Goal: Task Accomplishment & Management: Manage account settings

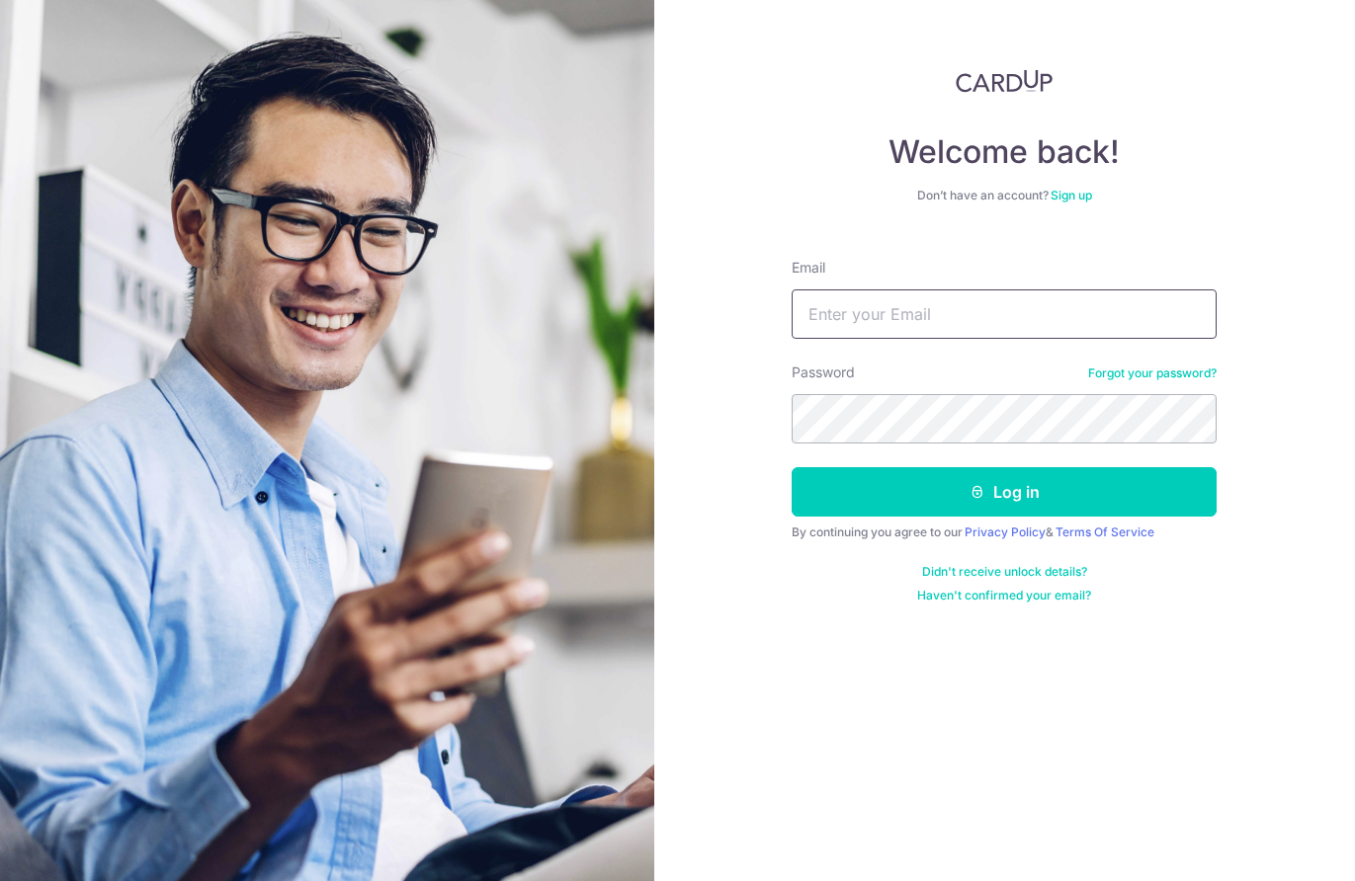
click at [988, 305] on input "Email" at bounding box center [1004, 314] width 425 height 49
type input "[EMAIL_ADDRESS][DOMAIN_NAME]"
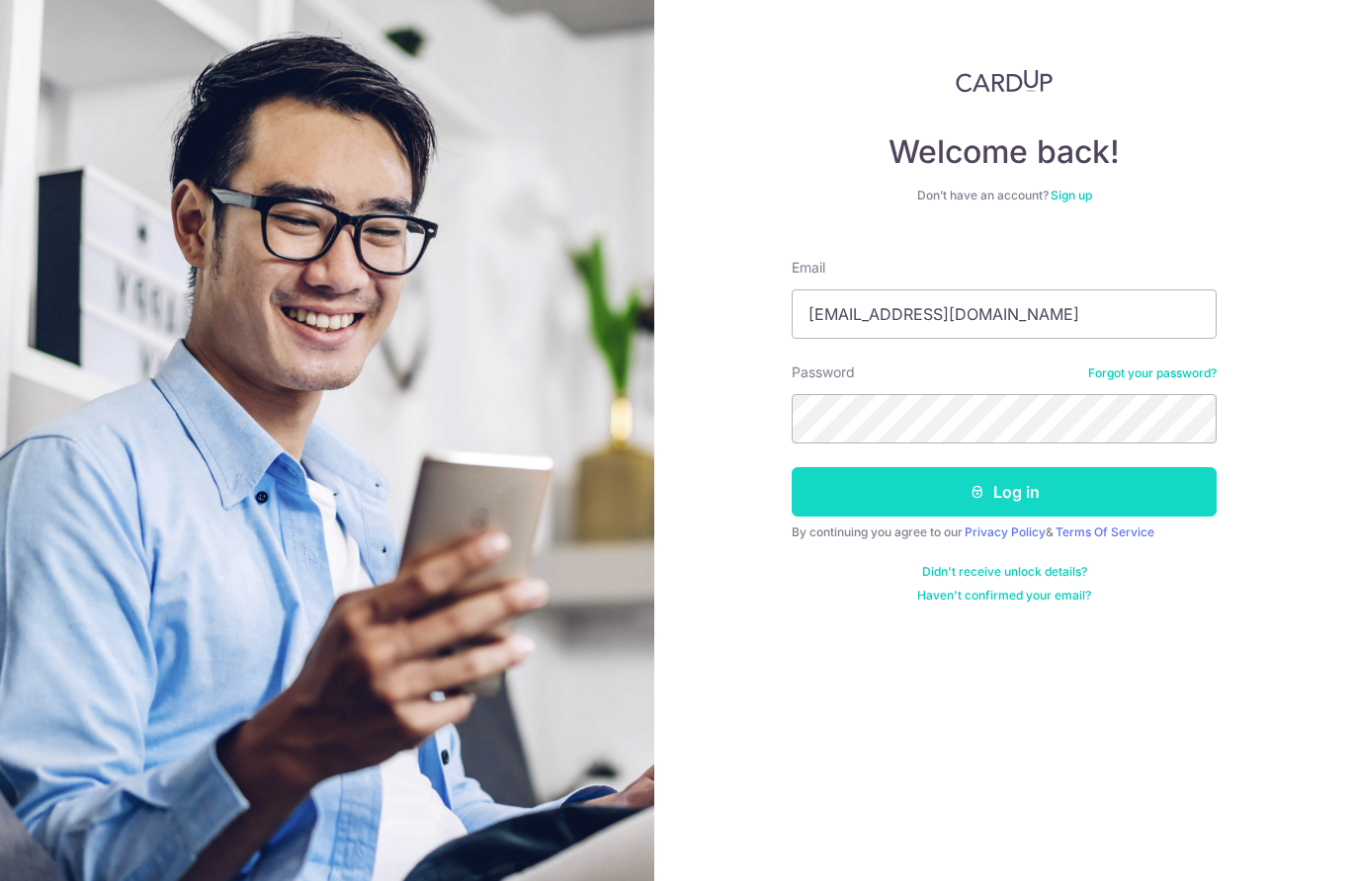
click at [990, 498] on button "Log in" at bounding box center [1004, 491] width 425 height 49
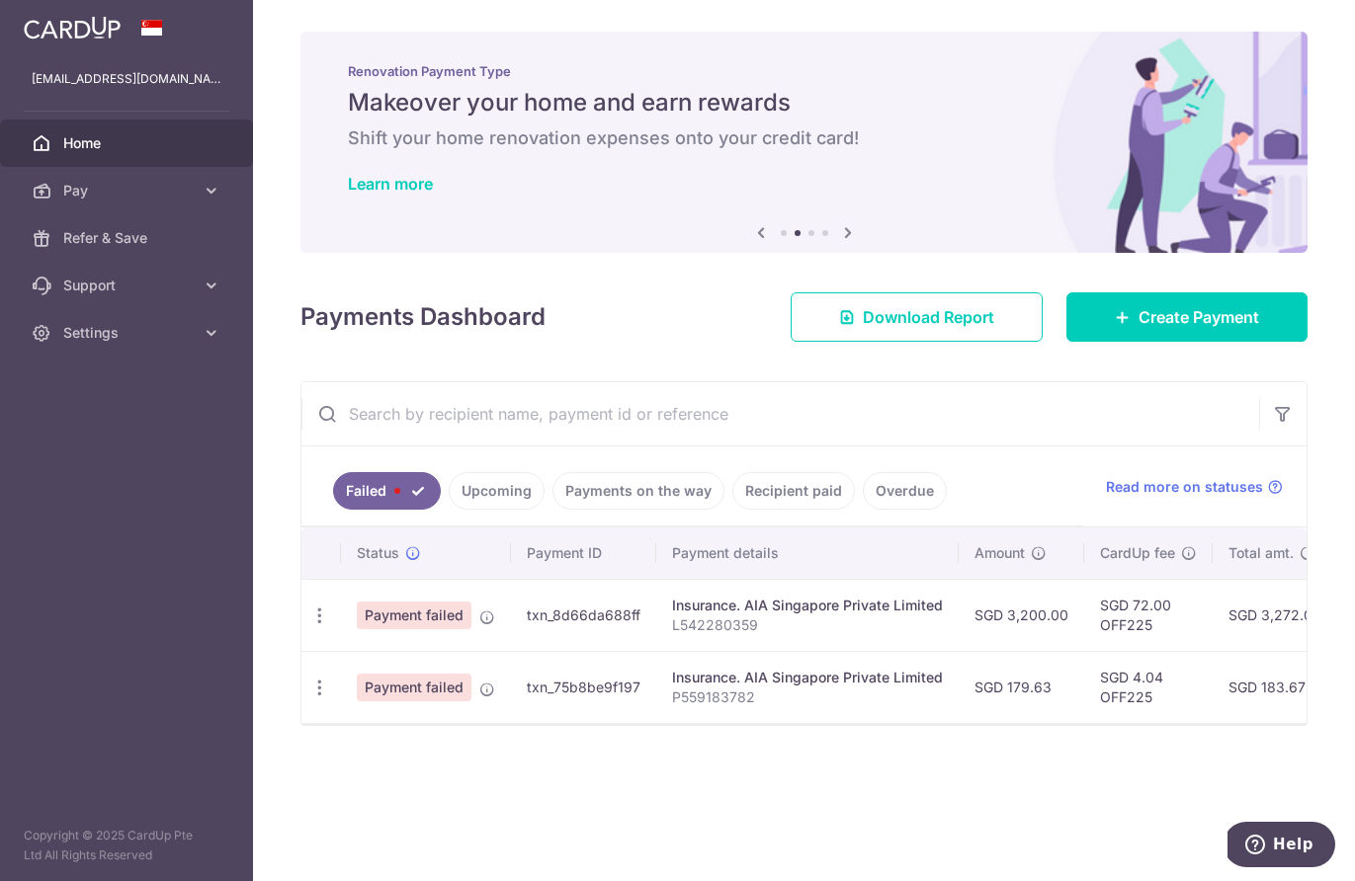
scroll to position [0, 1]
click at [429, 624] on span "Payment failed" at bounding box center [413, 616] width 115 height 28
click at [426, 611] on span "Payment failed" at bounding box center [414, 616] width 115 height 28
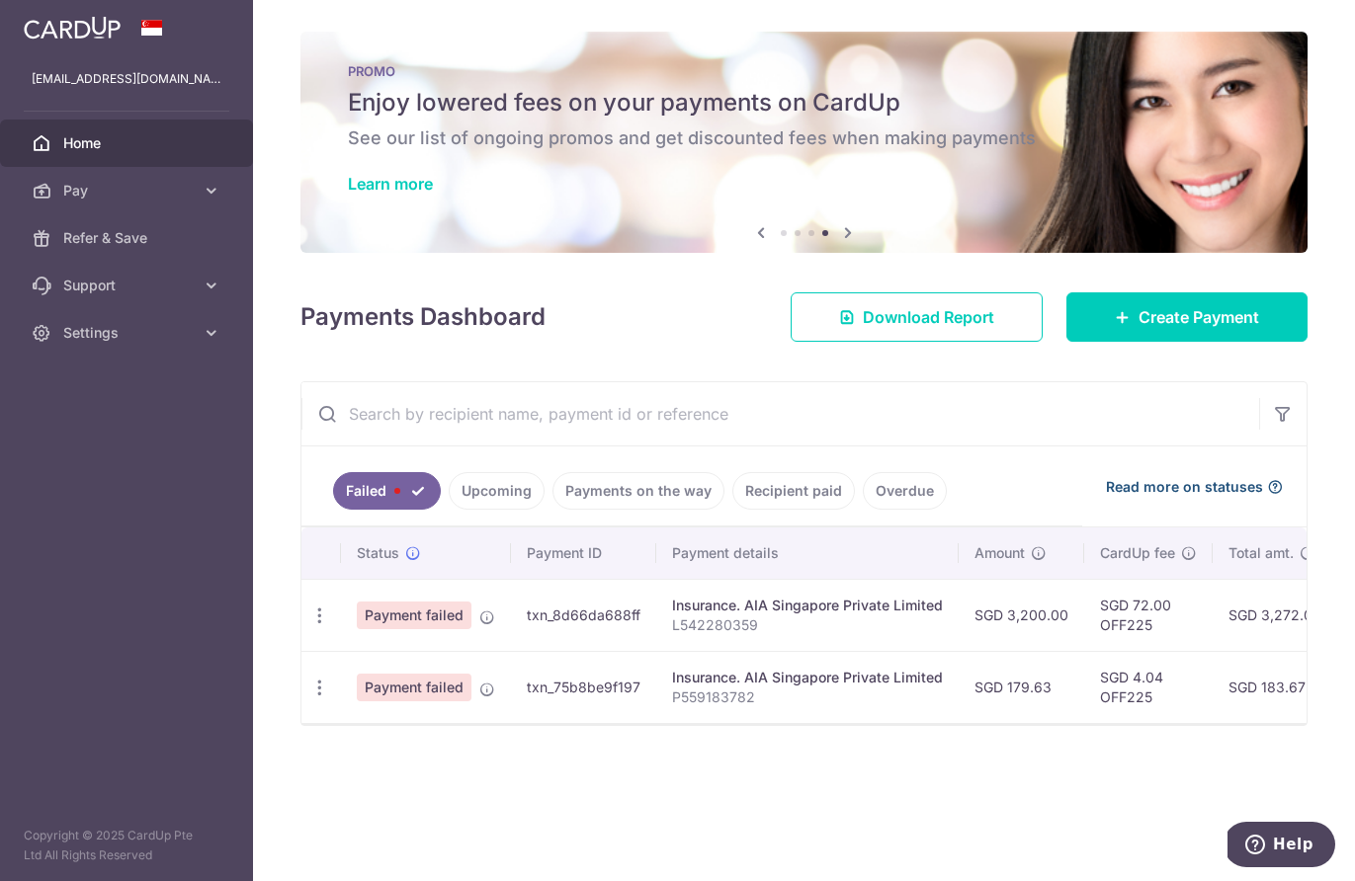
click at [1153, 485] on span "Read more on statuses" at bounding box center [1184, 487] width 157 height 20
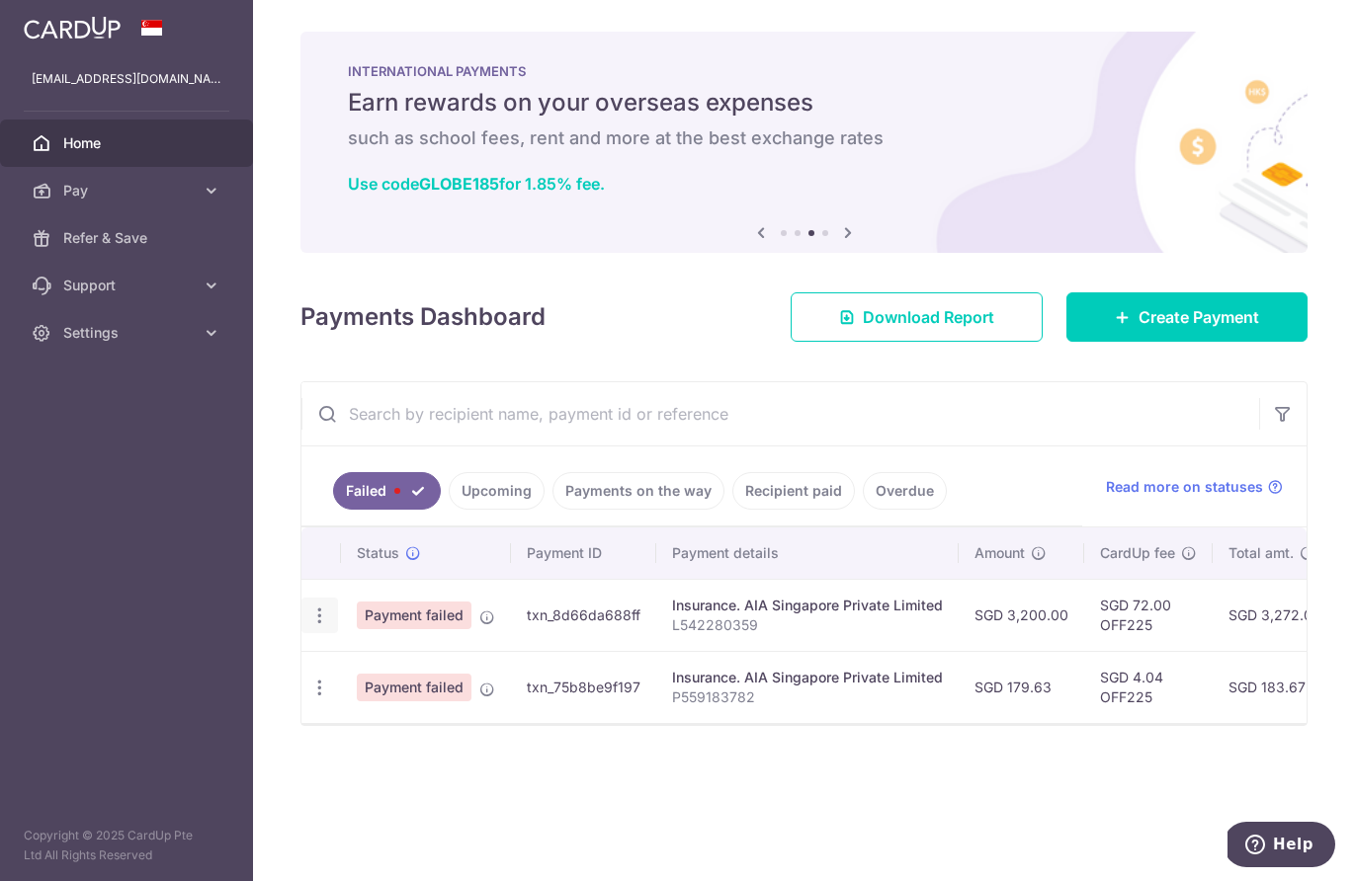
click at [321, 615] on icon "button" at bounding box center [319, 616] width 21 height 21
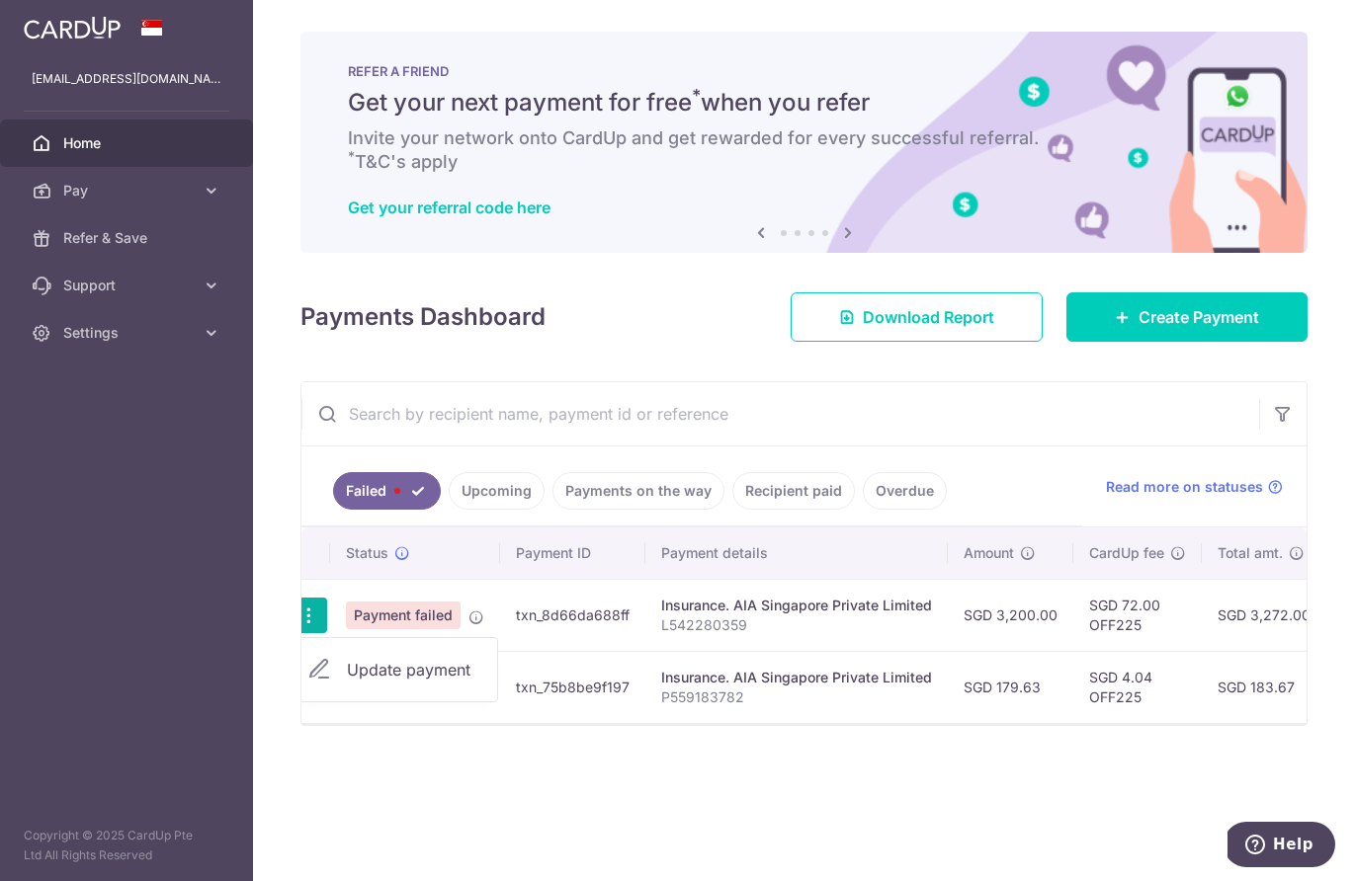
scroll to position [0, 19]
click at [389, 667] on span "Update payment" at bounding box center [406, 670] width 134 height 24
radio input "true"
type input "3,200.00"
type input "L542280359"
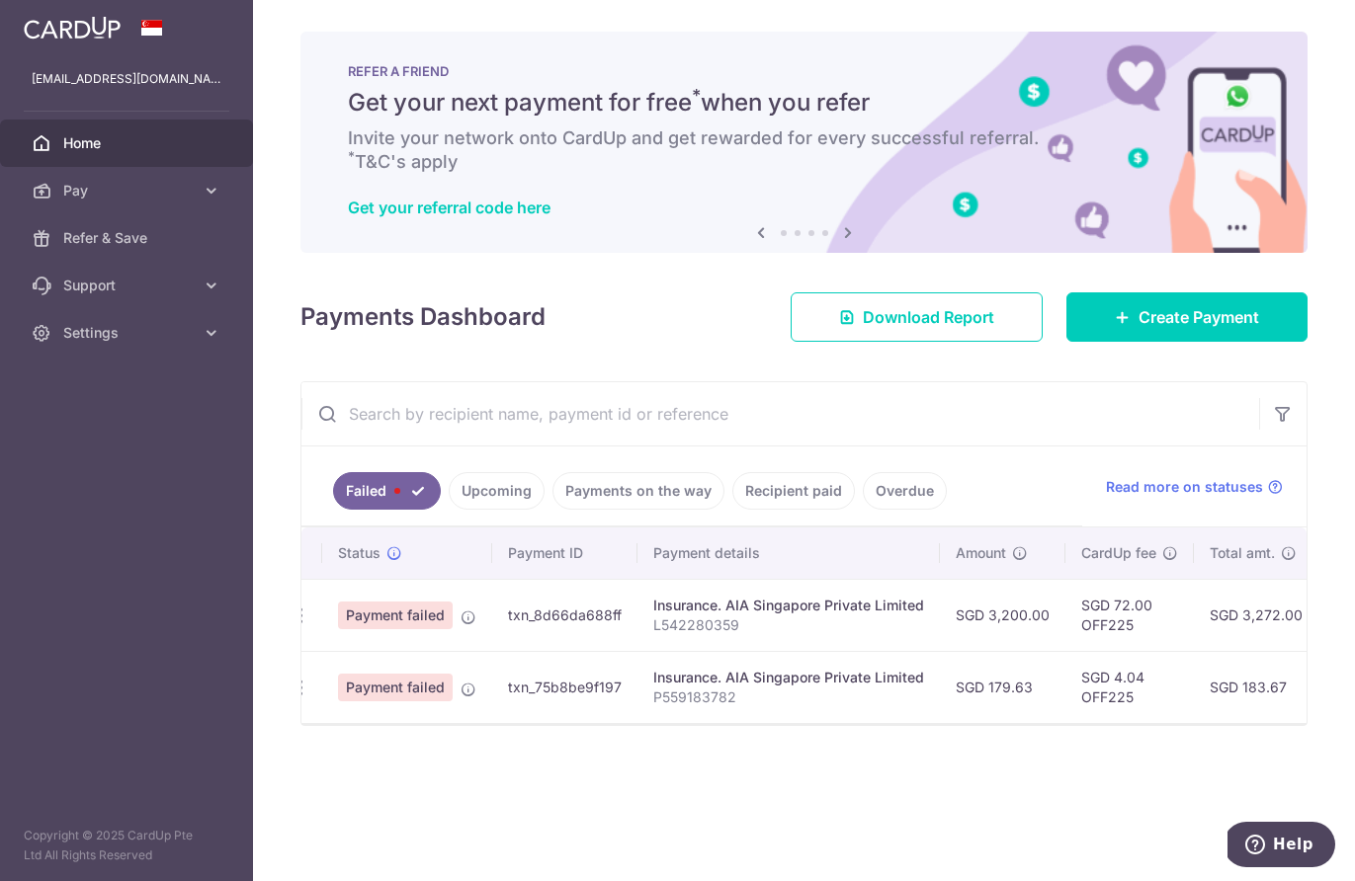
type input "OFF225"
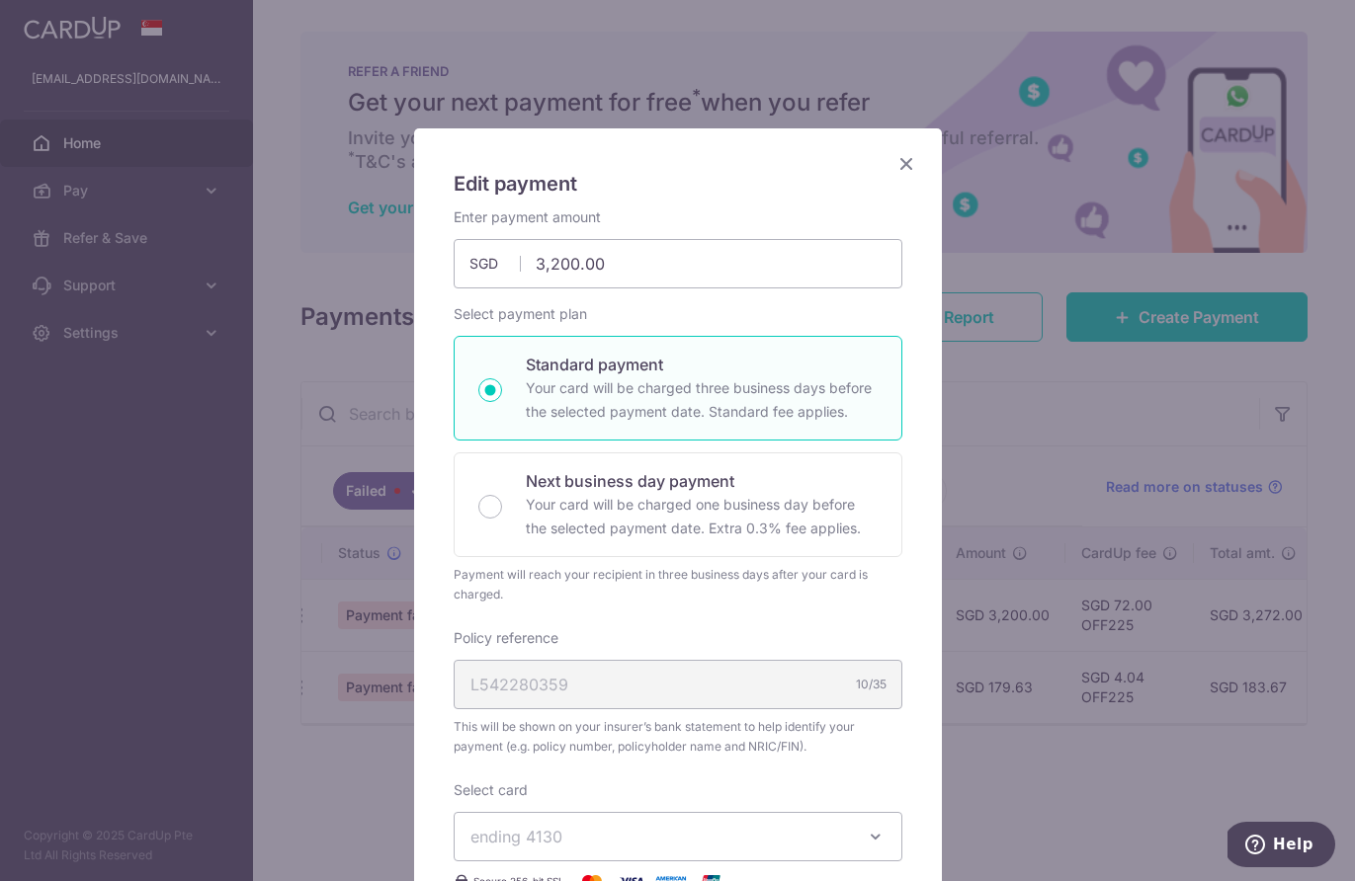
scroll to position [13, 0]
click at [901, 160] on icon "Close" at bounding box center [906, 165] width 24 height 25
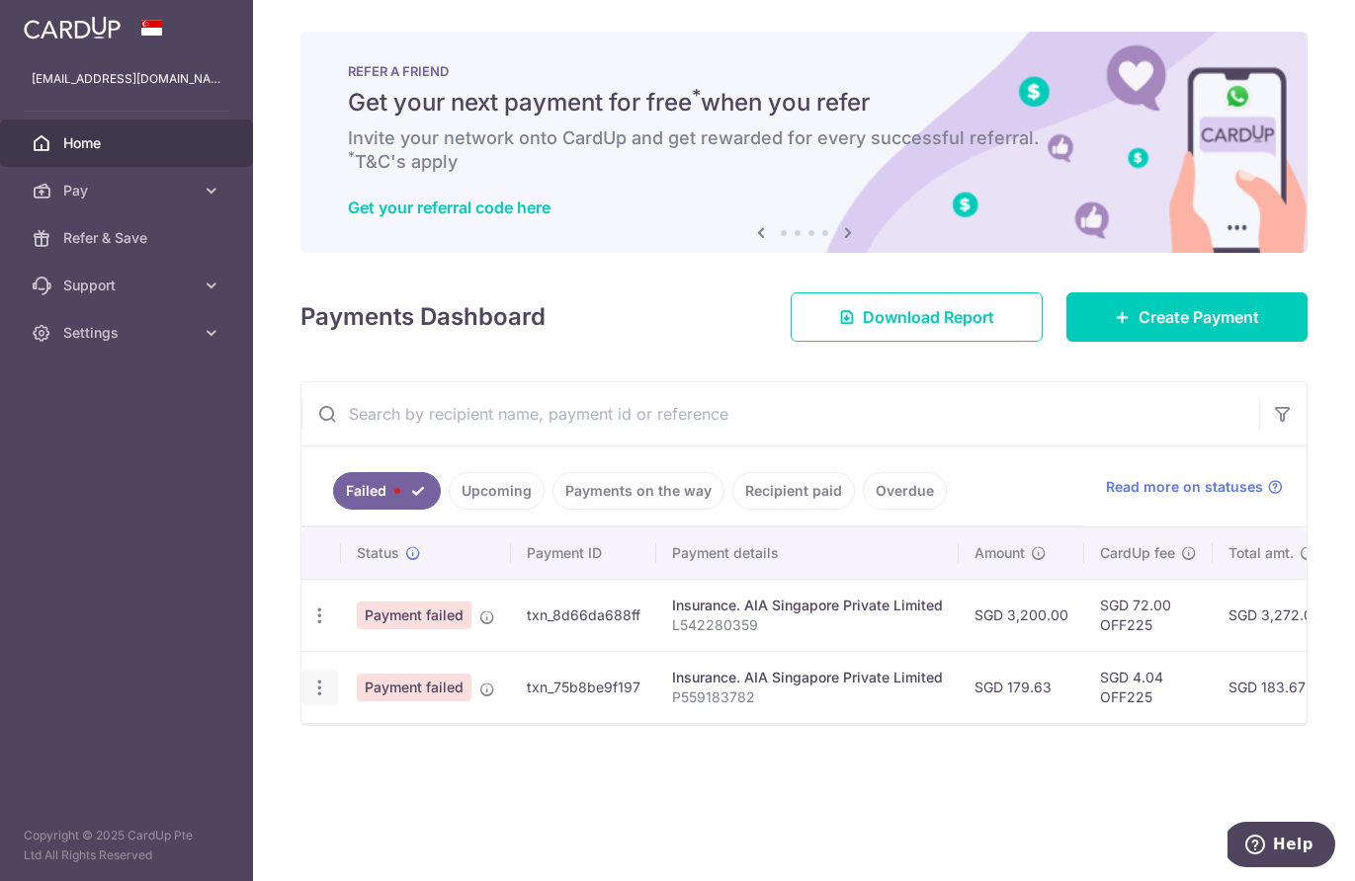
scroll to position [0, 0]
click at [321, 686] on icon "button" at bounding box center [319, 688] width 21 height 21
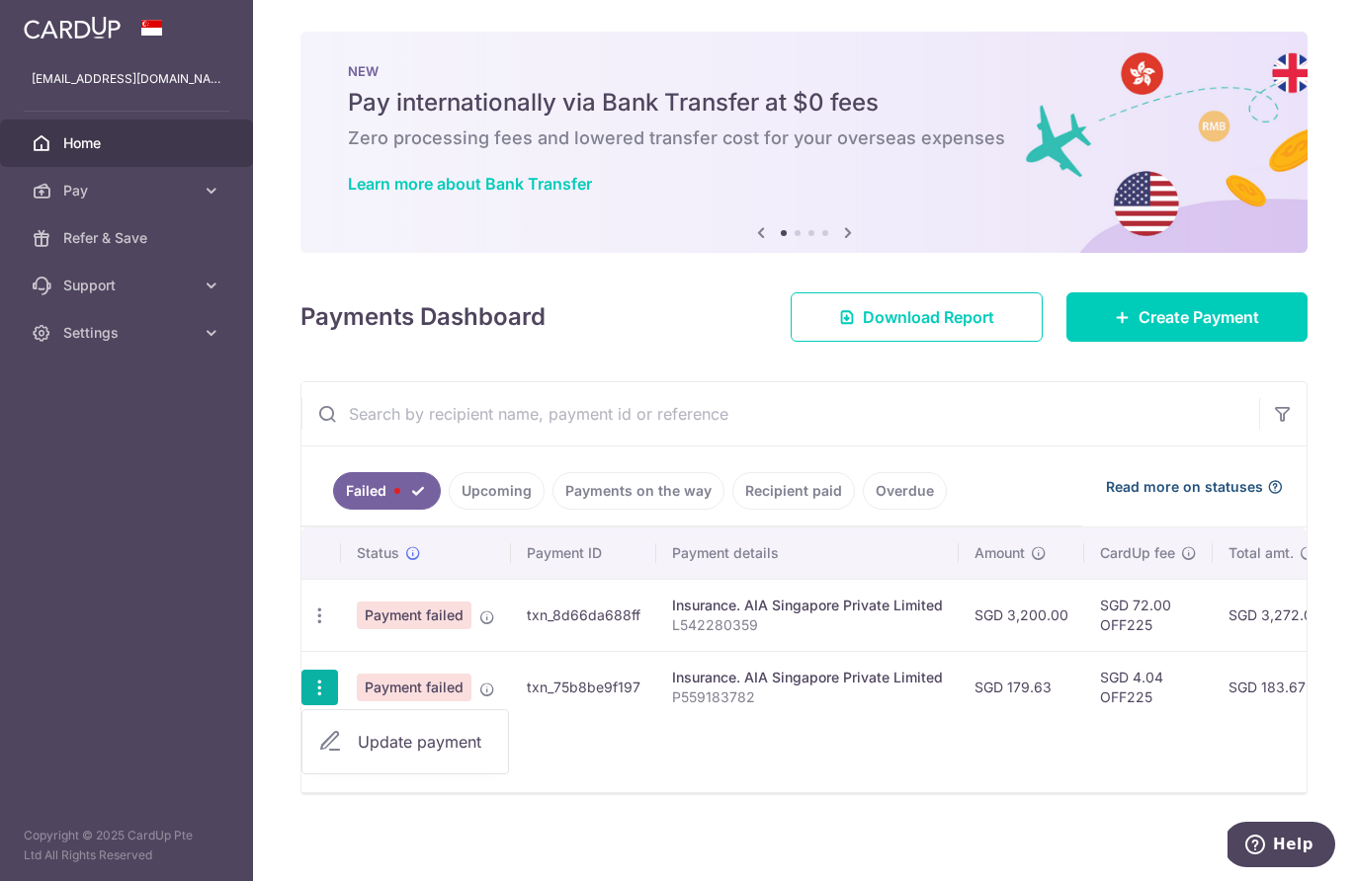
click at [1139, 488] on span "Read more on statuses" at bounding box center [1184, 487] width 157 height 20
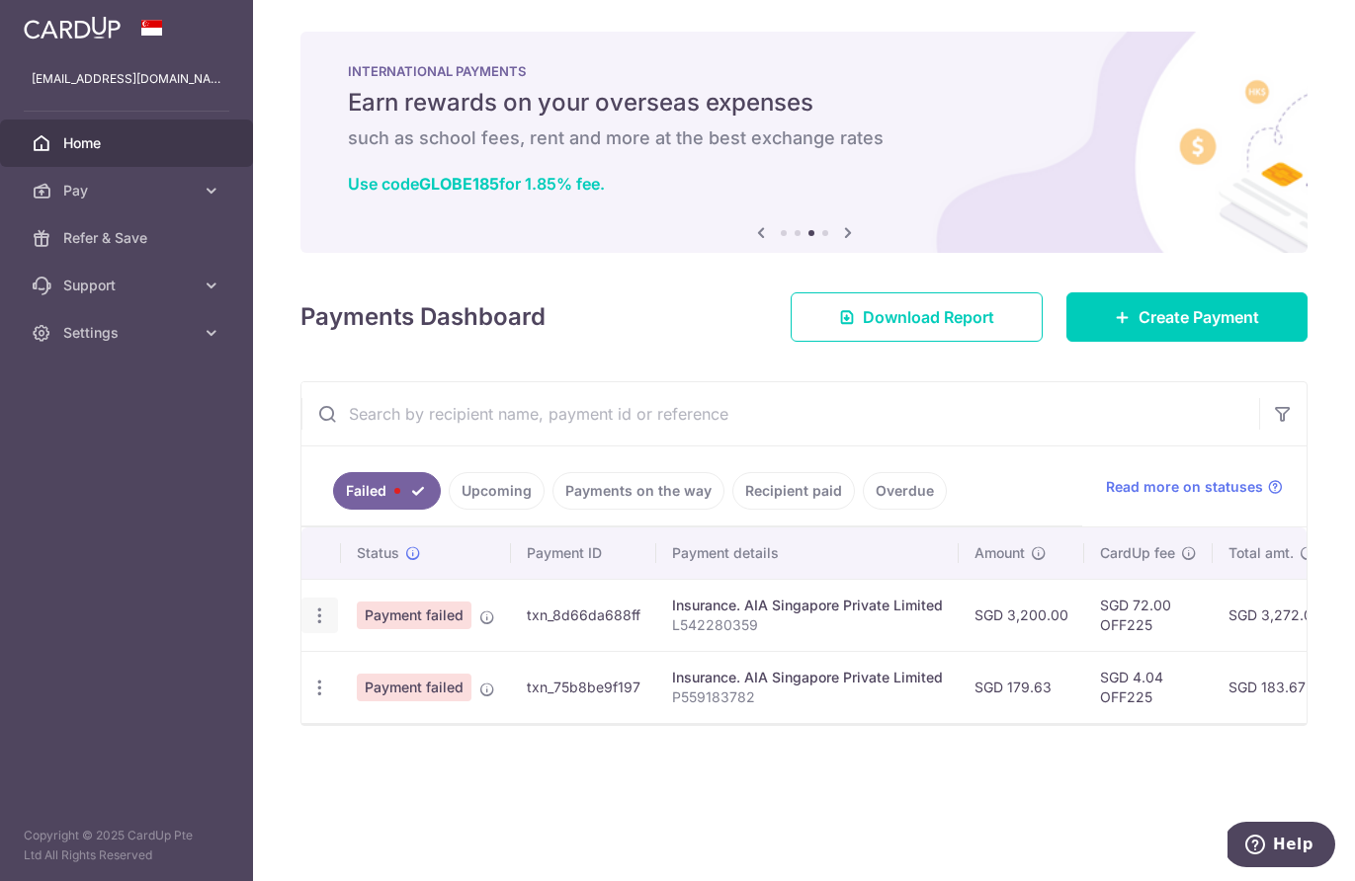
click at [317, 615] on icon "button" at bounding box center [319, 616] width 21 height 21
click at [361, 672] on span "Update payment" at bounding box center [425, 670] width 134 height 24
radio input "true"
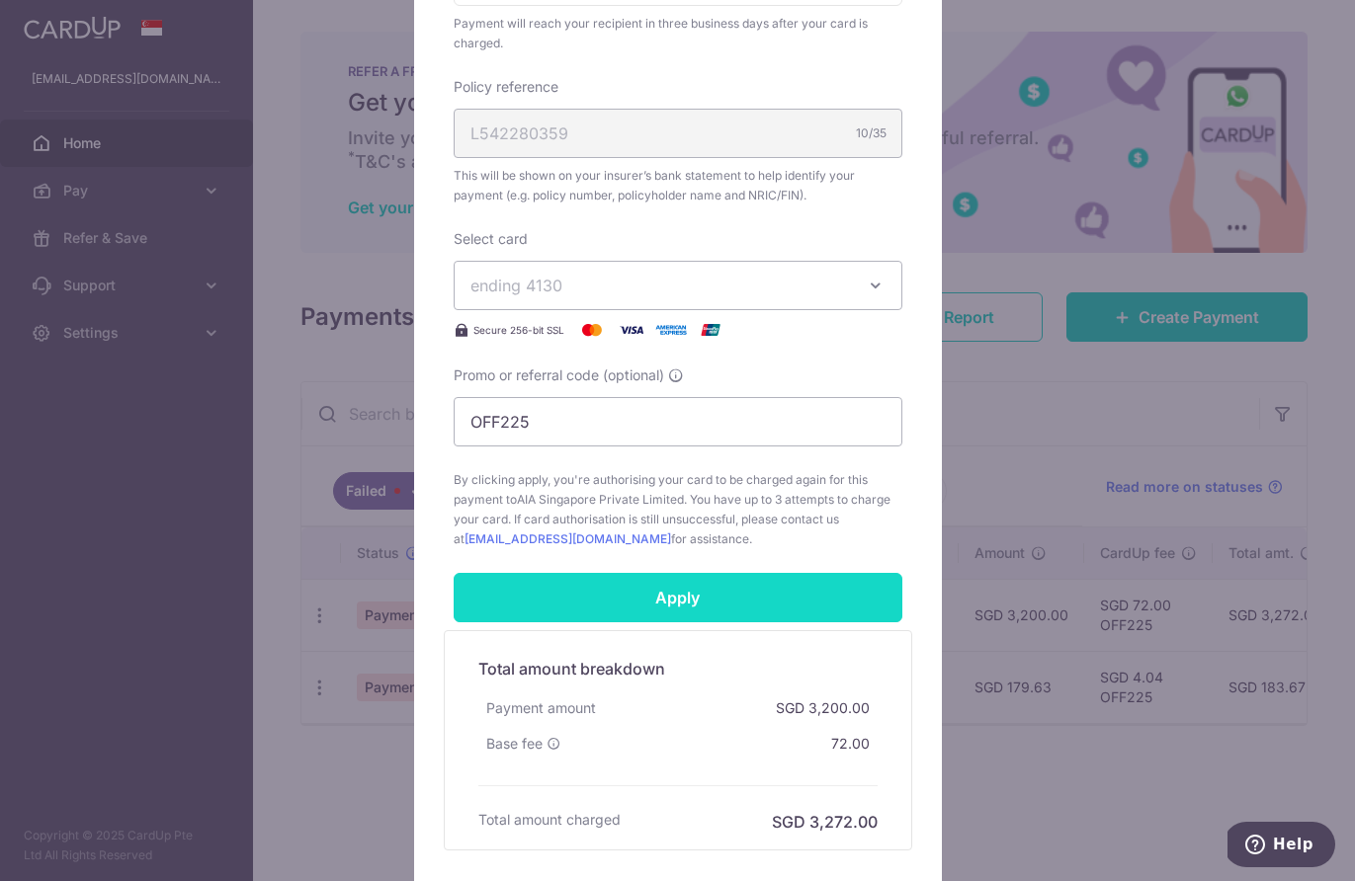
scroll to position [572, 0]
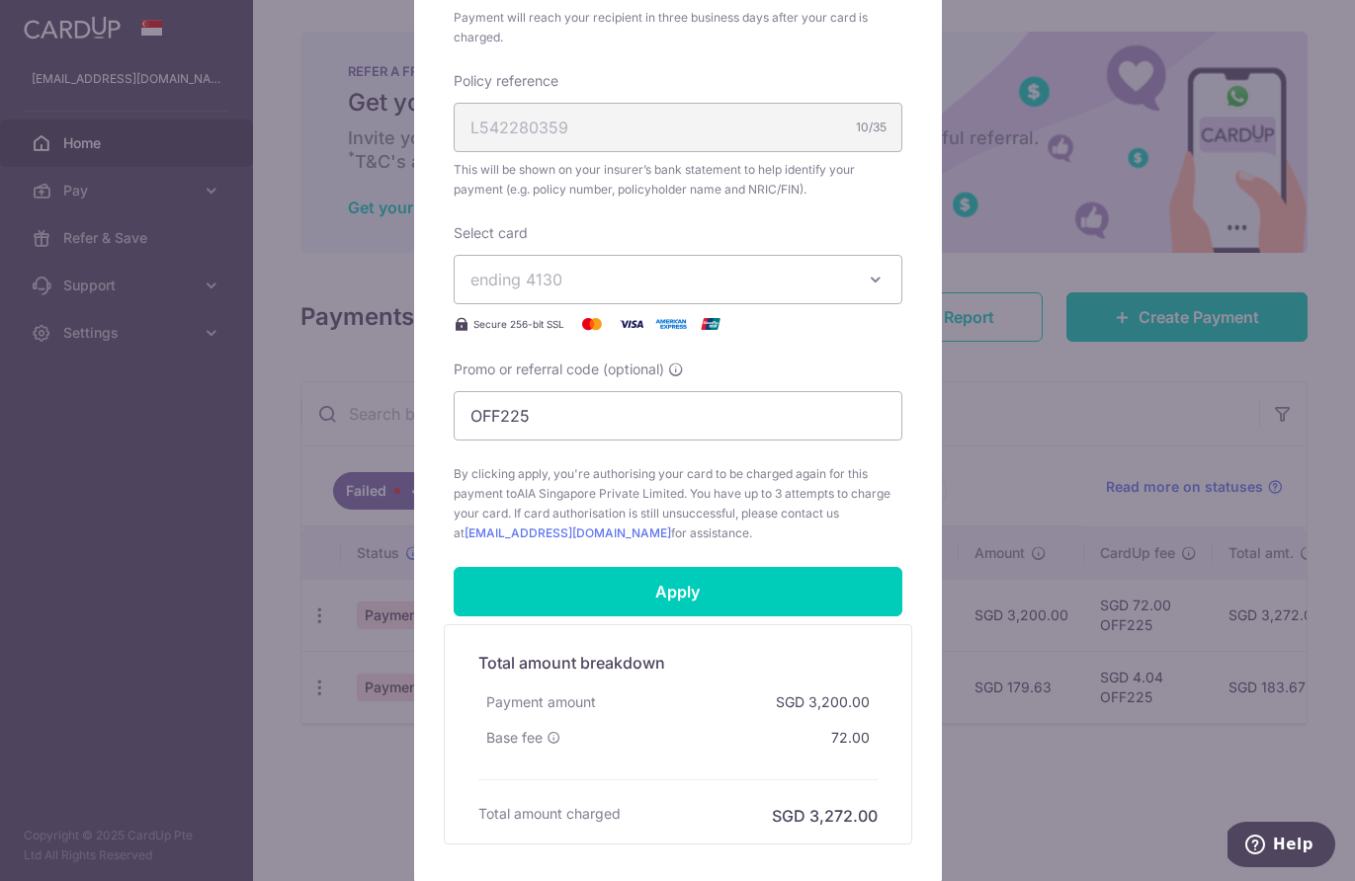
click at [684, 589] on input "Apply" at bounding box center [678, 591] width 449 height 49
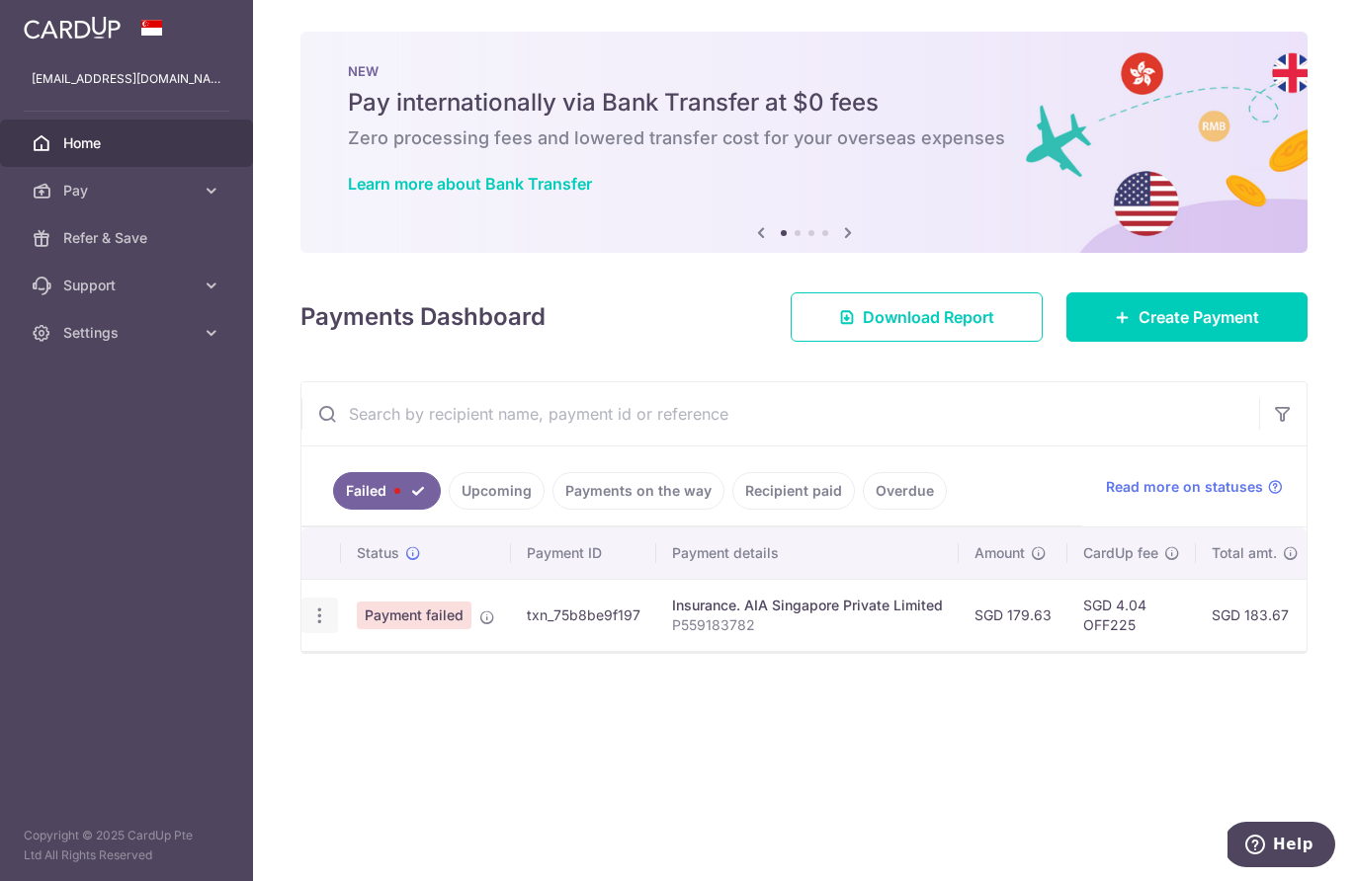
click at [321, 617] on icon "button" at bounding box center [319, 616] width 21 height 21
click at [442, 676] on span "Update payment" at bounding box center [425, 670] width 134 height 24
radio input "true"
type input "179.63"
type input "P559183782"
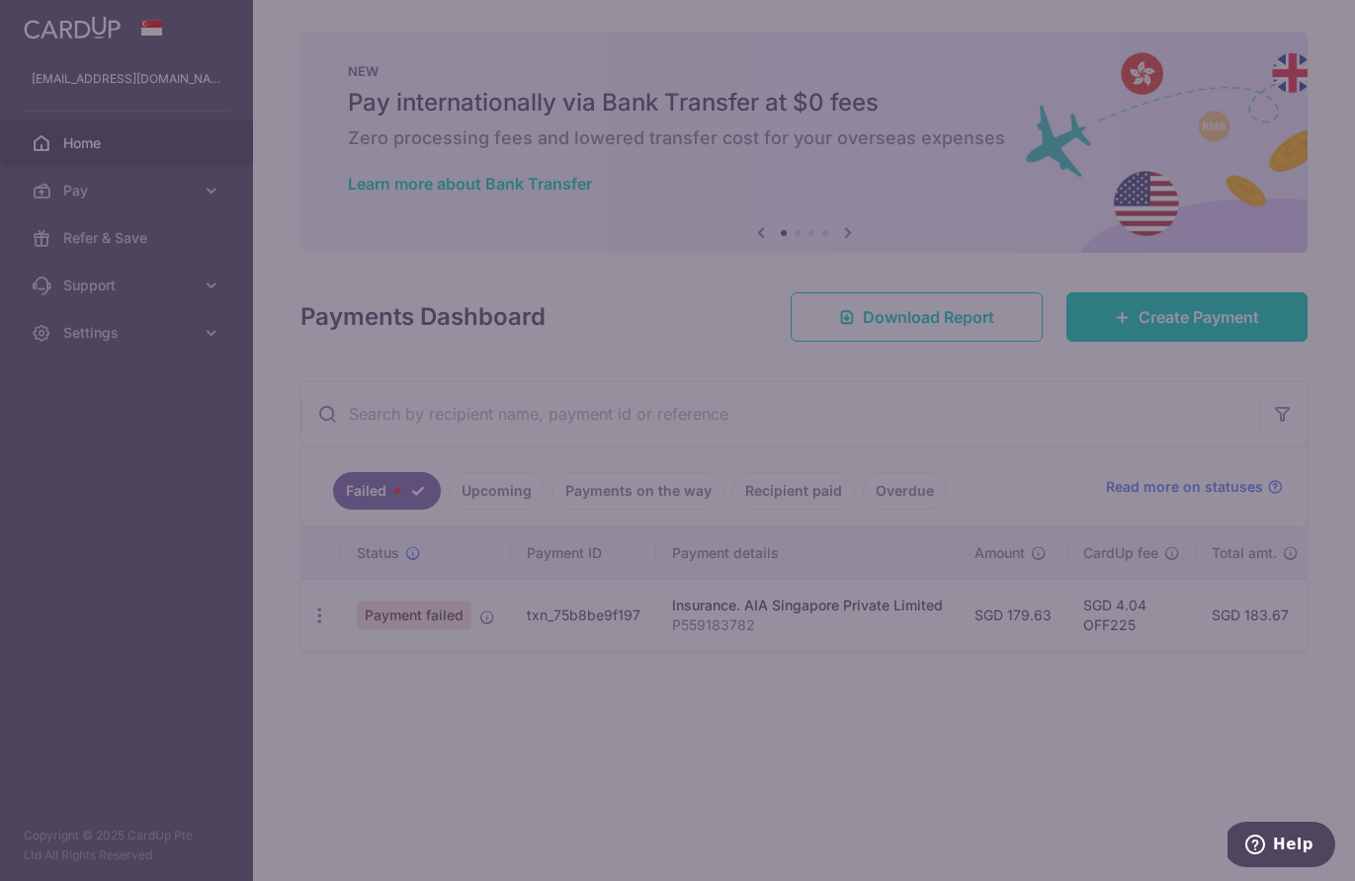
type input "OFF225"
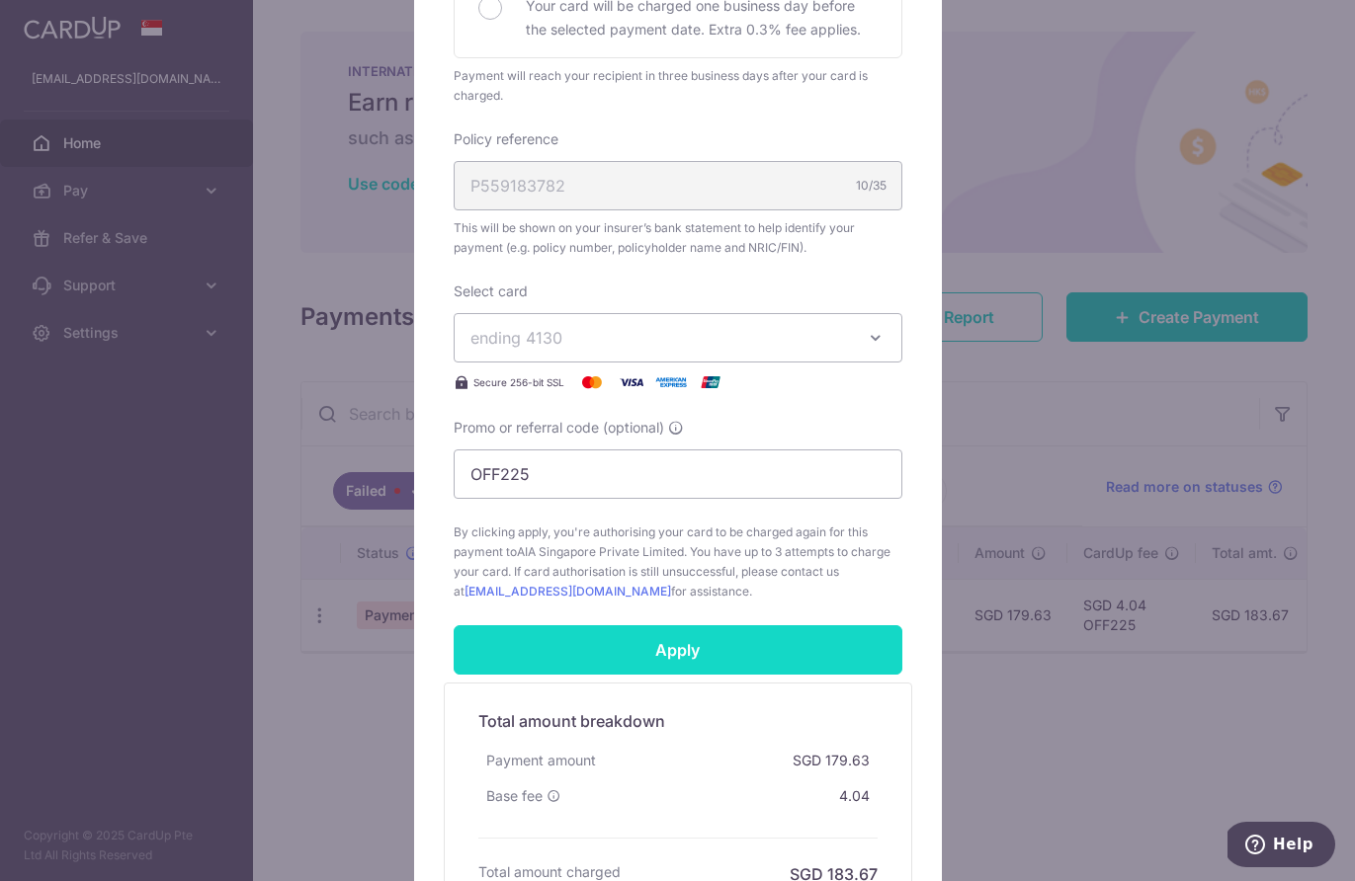
scroll to position [508, 0]
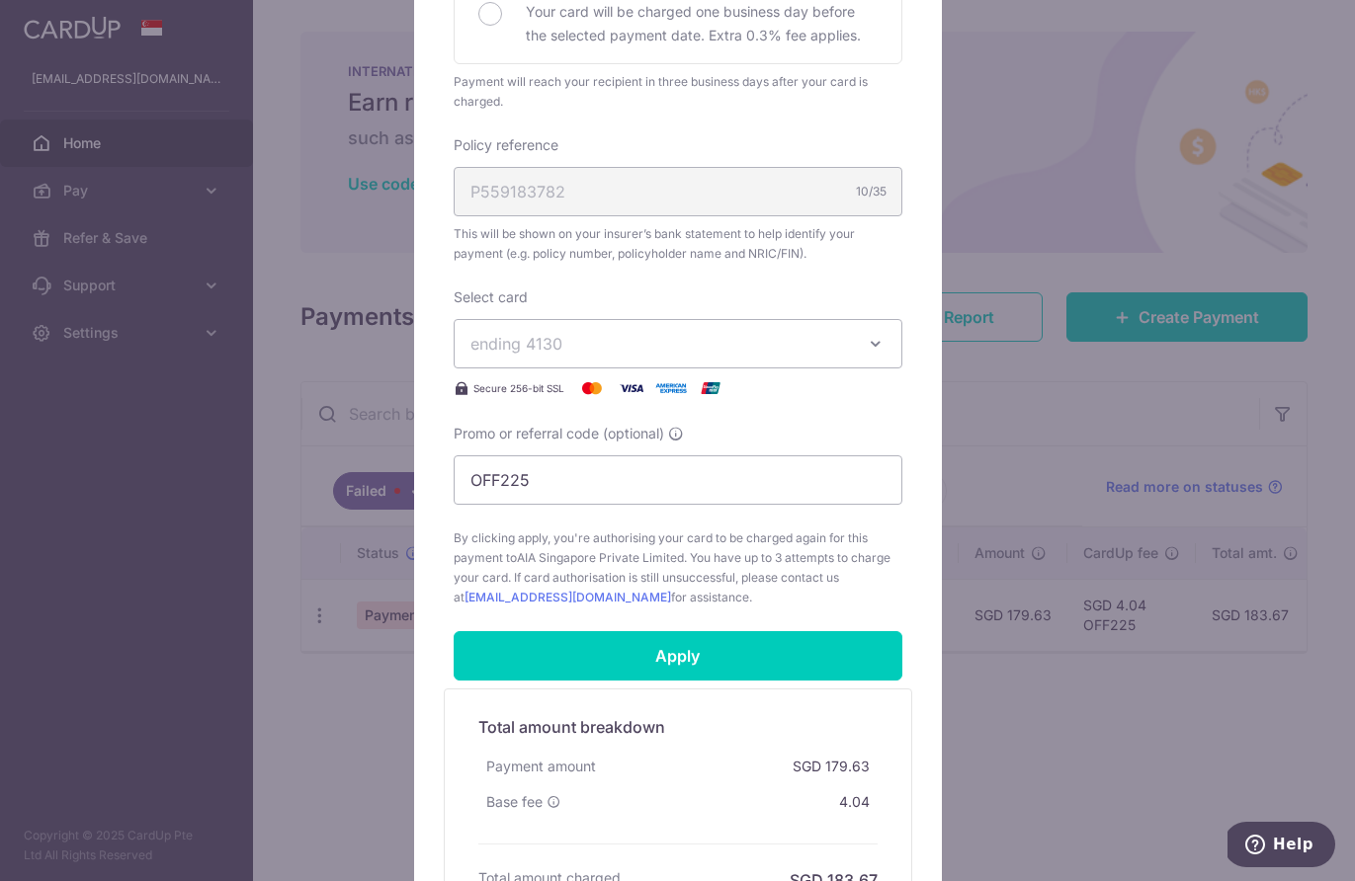
click at [699, 642] on input "Apply" at bounding box center [678, 655] width 449 height 49
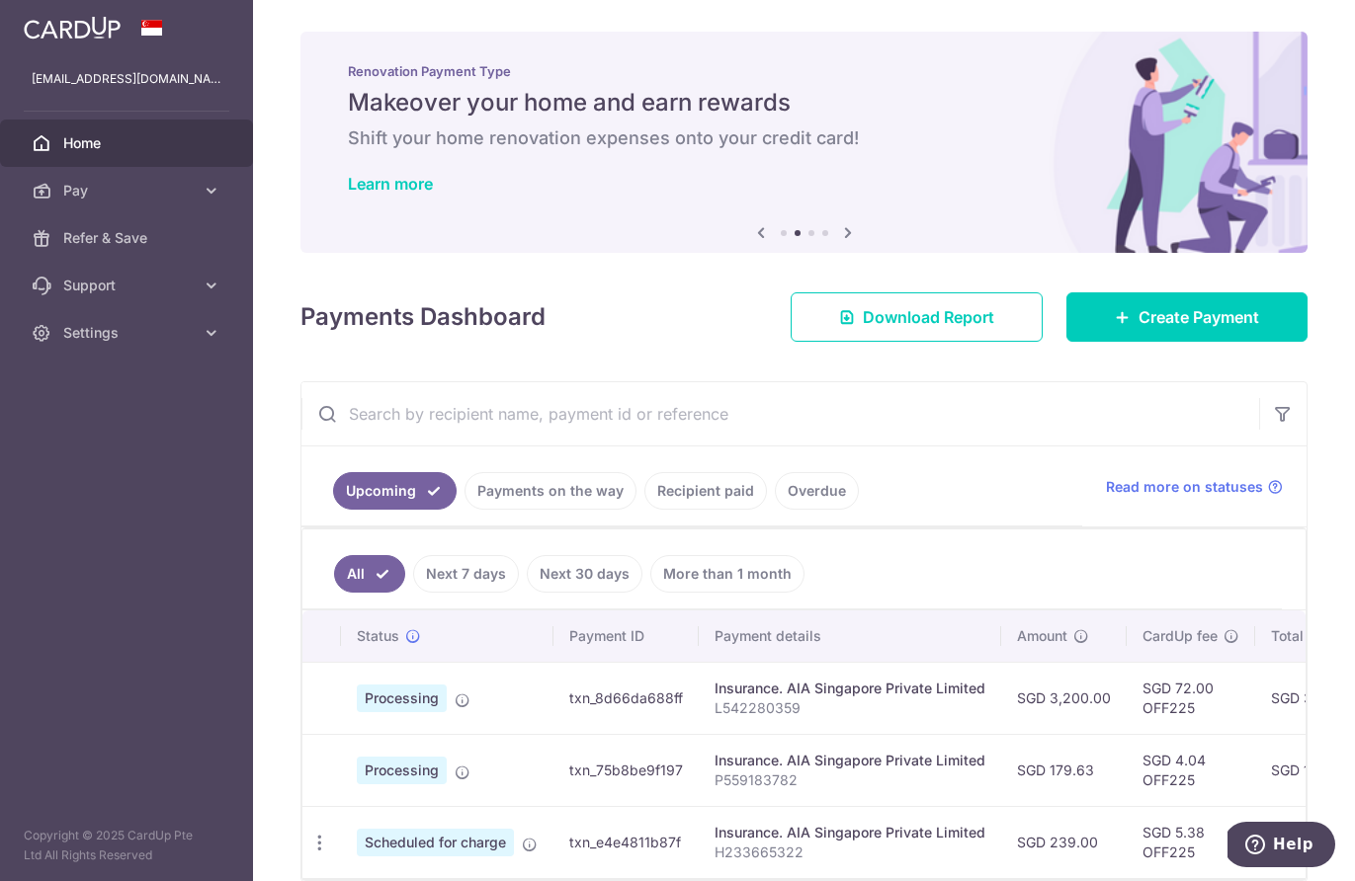
scroll to position [2, 0]
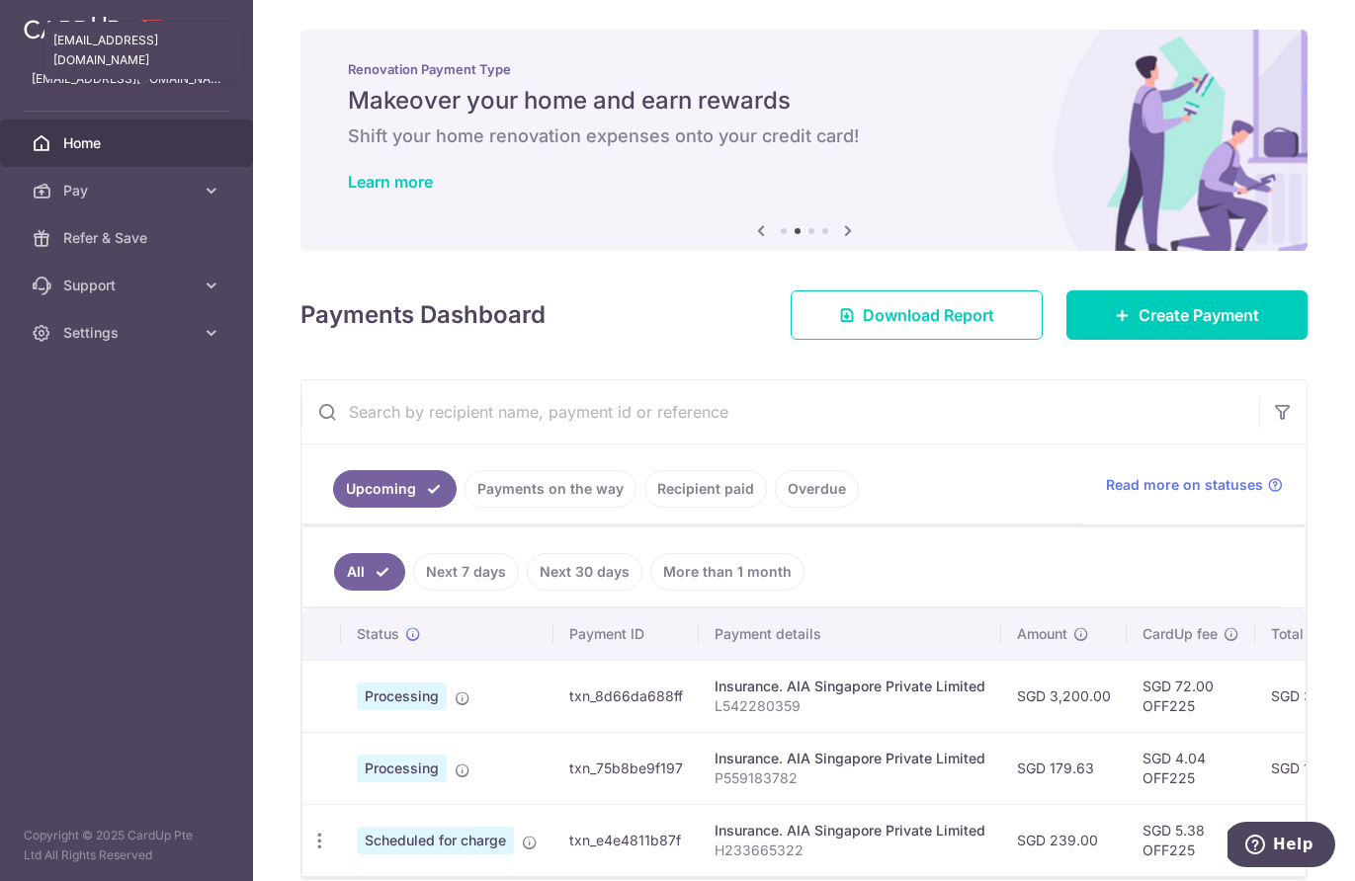
click at [160, 82] on p "[EMAIL_ADDRESS][DOMAIN_NAME]" at bounding box center [127, 79] width 190 height 20
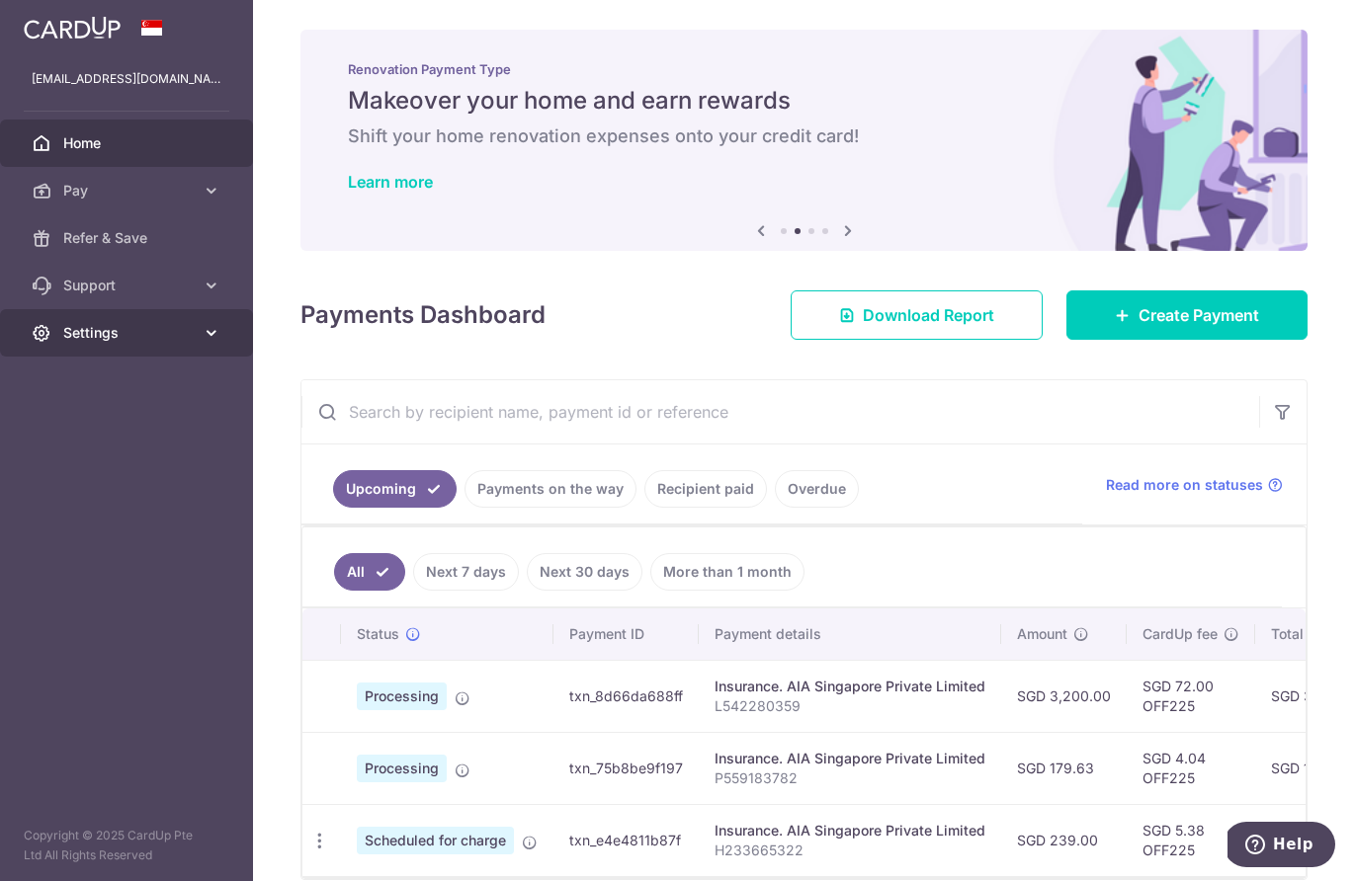
click at [155, 328] on span "Settings" at bounding box center [128, 333] width 130 height 20
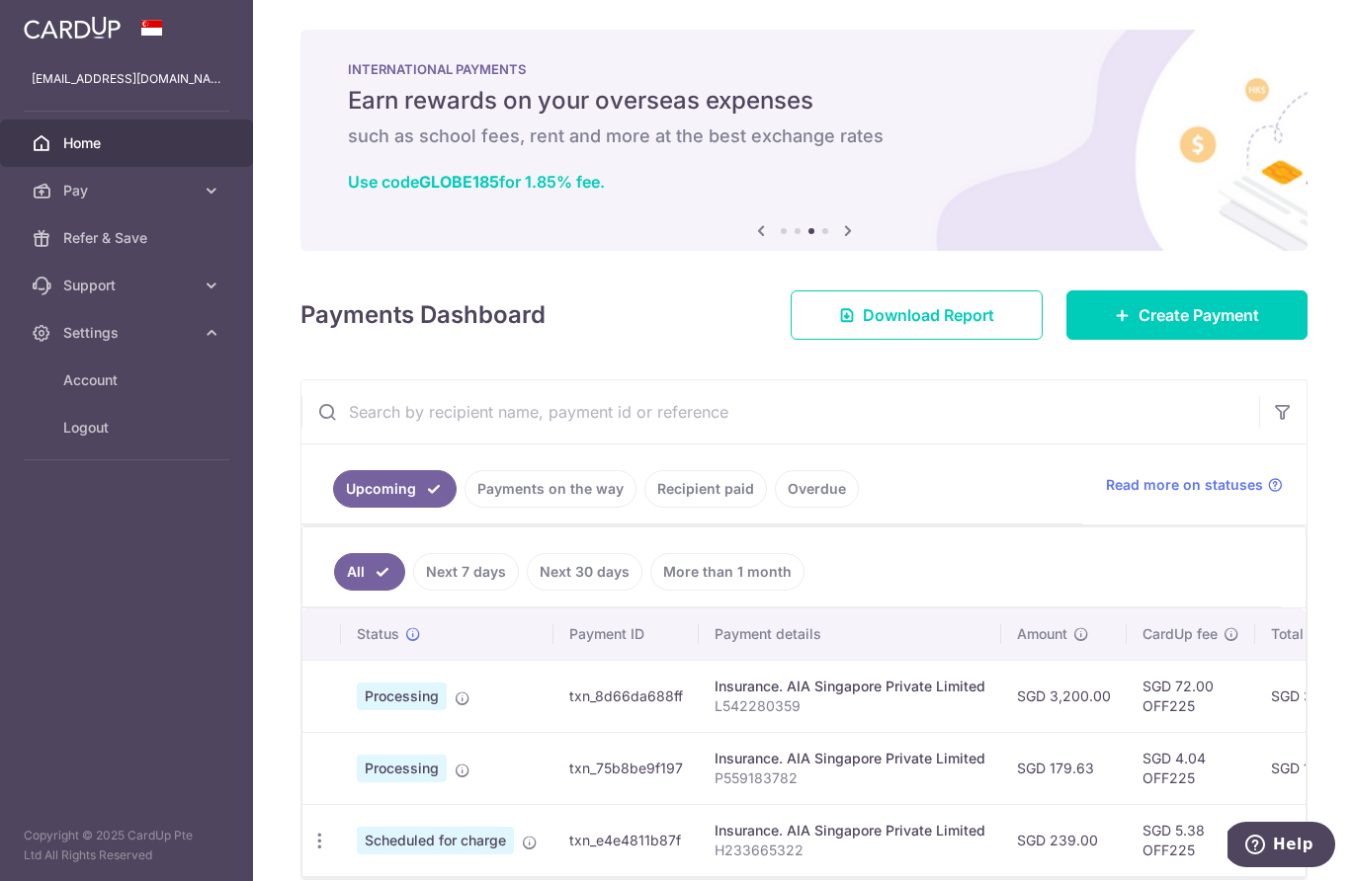
click at [541, 482] on link "Payments on the way" at bounding box center [550, 489] width 172 height 38
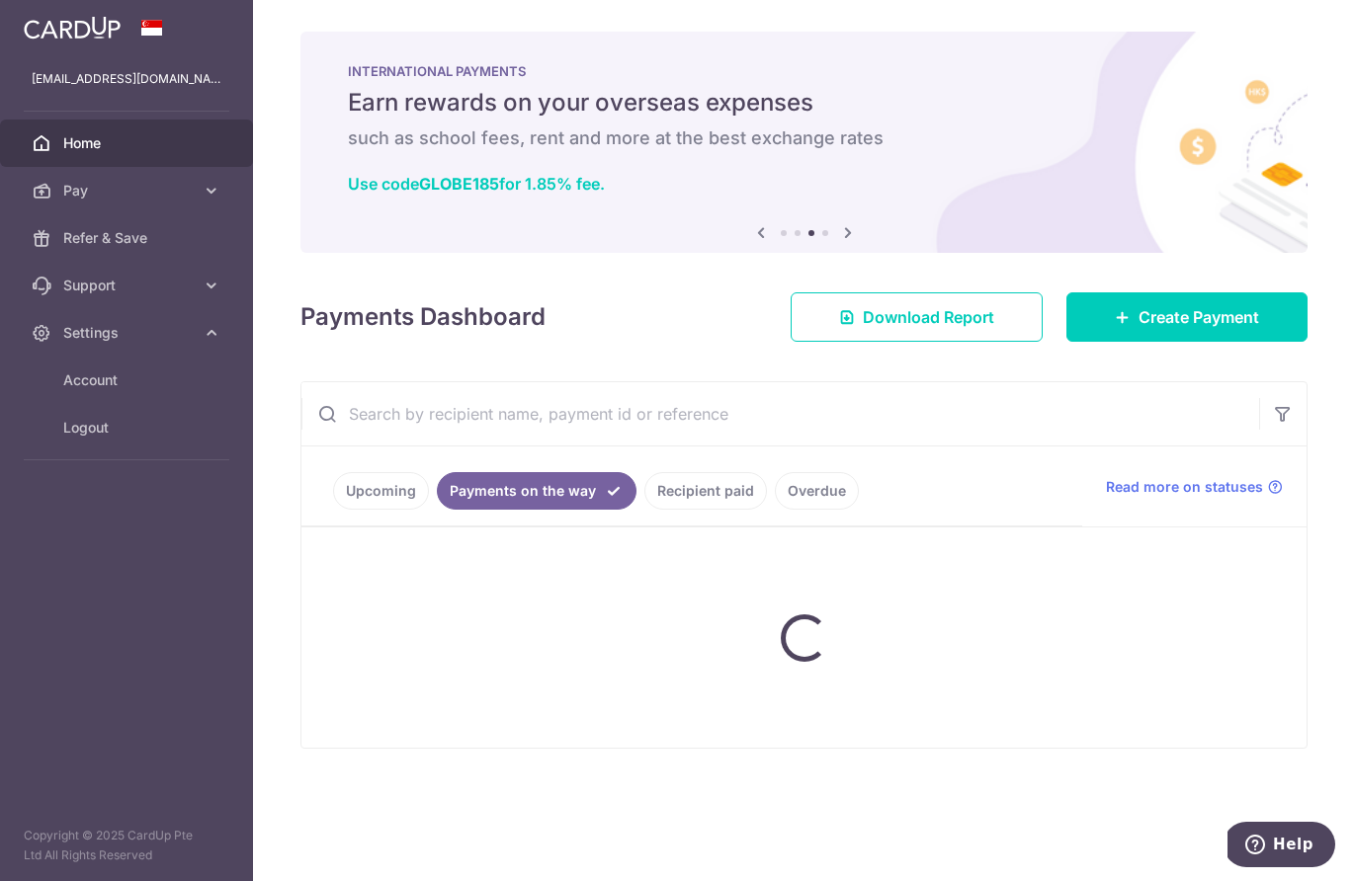
scroll to position [0, 0]
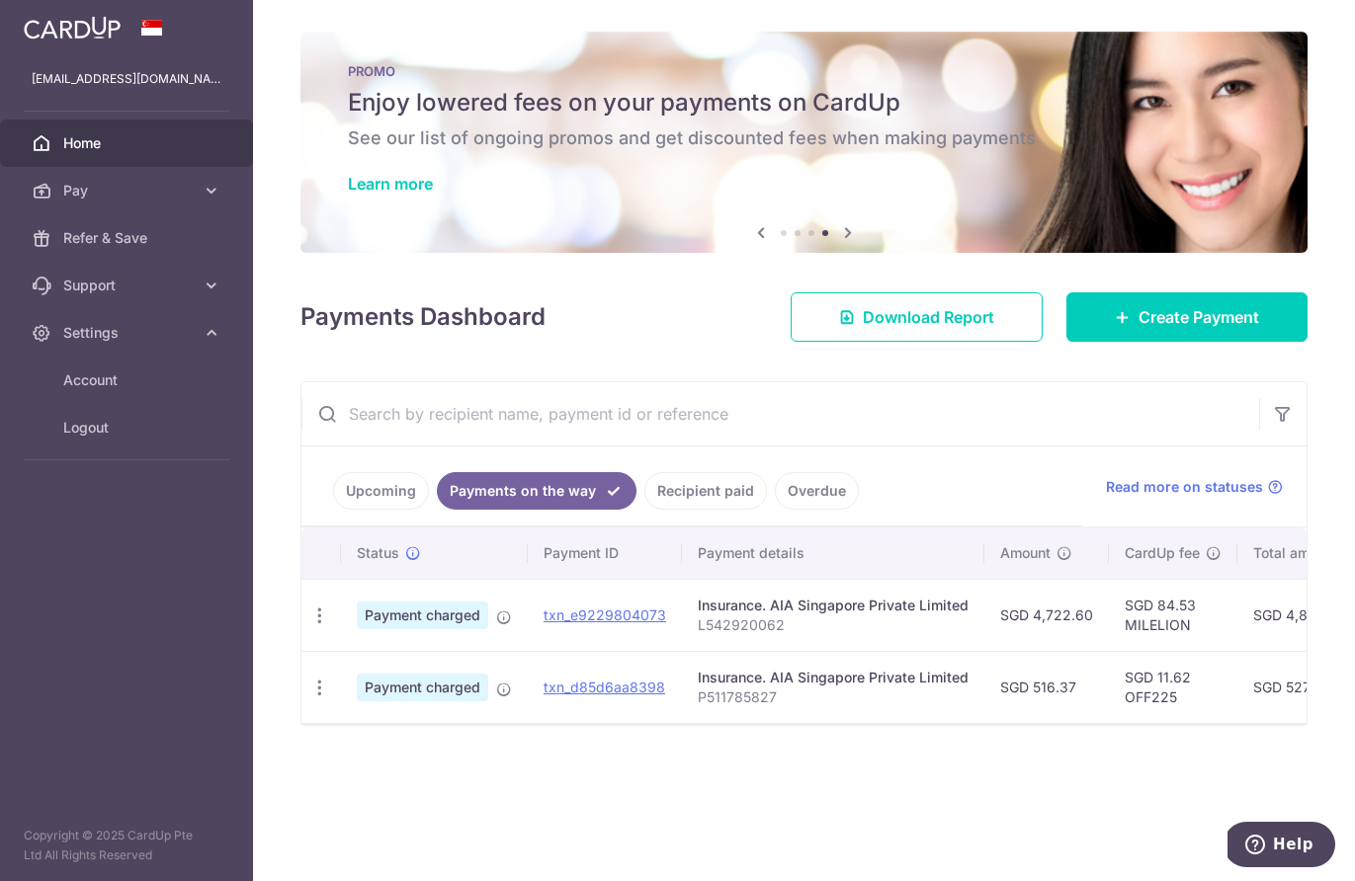
click at [709, 492] on link "Recipient paid" at bounding box center [705, 491] width 123 height 38
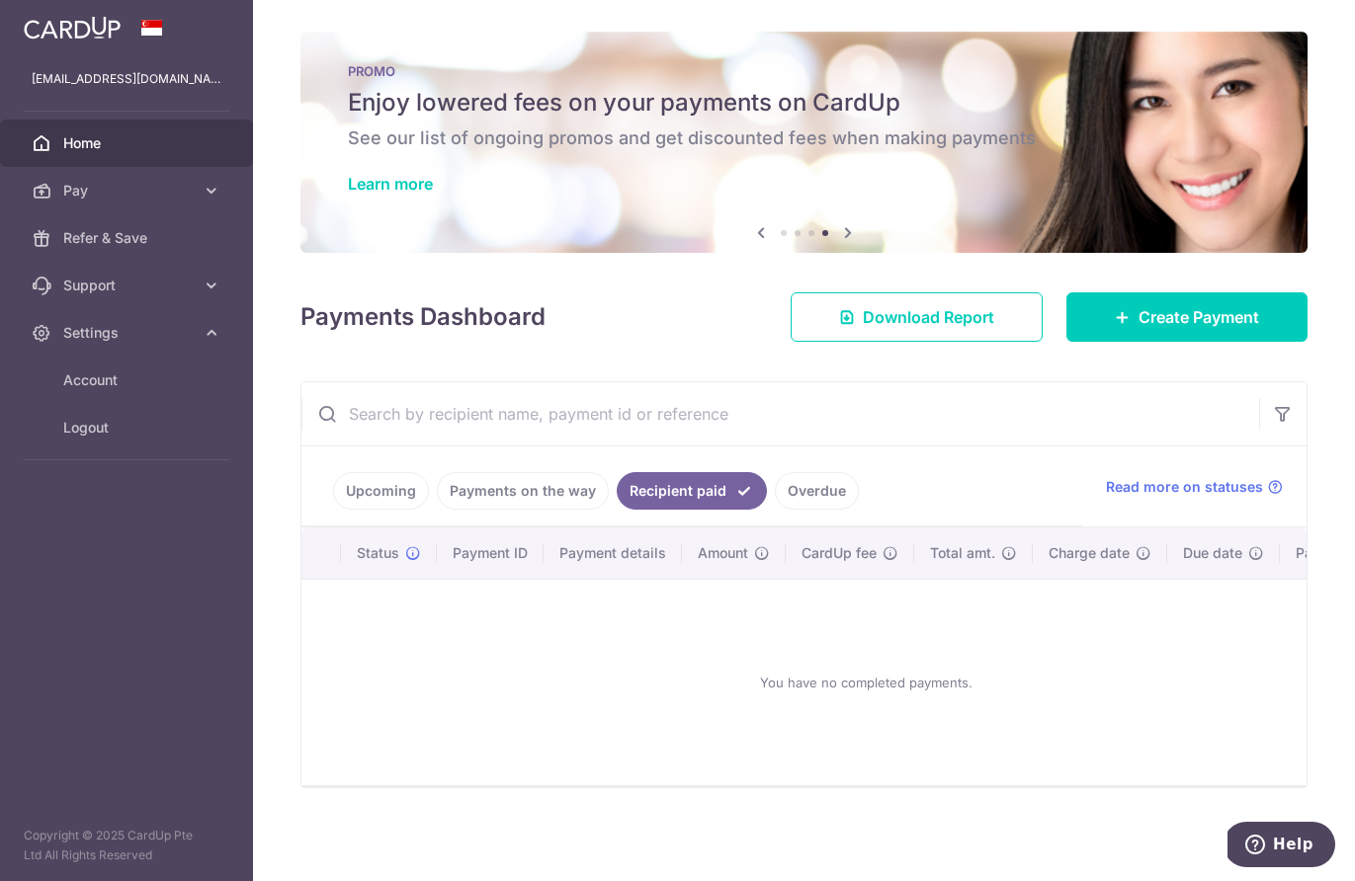
click at [833, 486] on link "Overdue" at bounding box center [817, 491] width 84 height 38
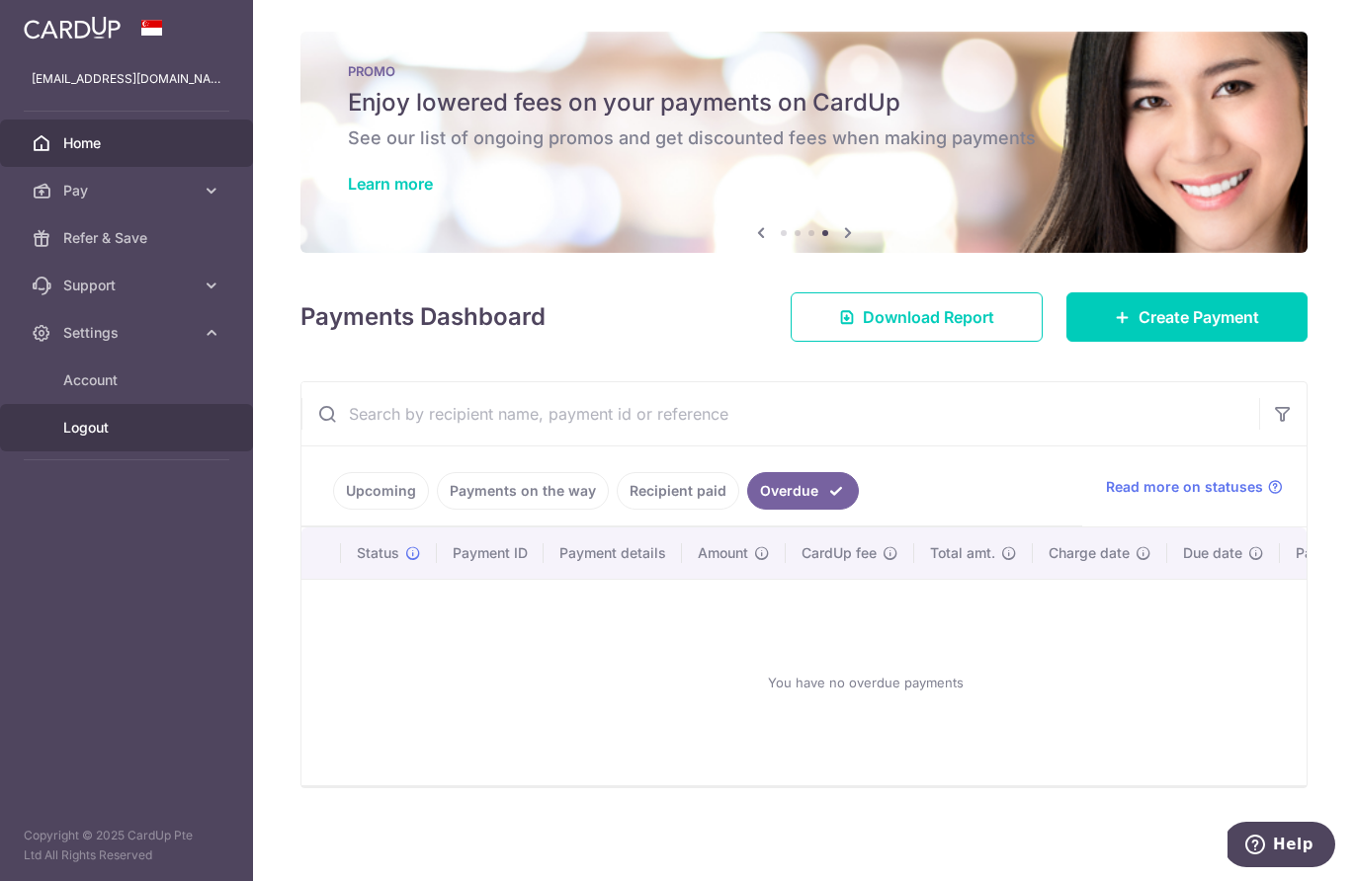
click at [108, 428] on span "Logout" at bounding box center [128, 428] width 130 height 20
